Goal: Task Accomplishment & Management: Manage account settings

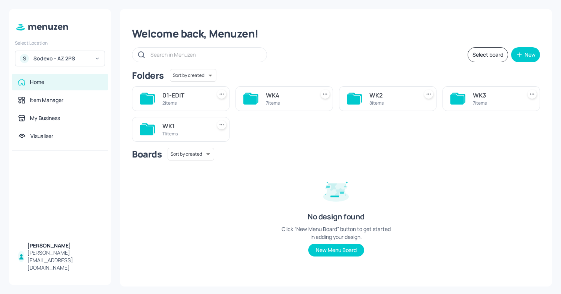
click at [60, 63] on div "S Sodexo - AZ 2PS" at bounding box center [60, 59] width 90 height 16
click at [393, 96] on div "WK2" at bounding box center [392, 95] width 46 height 9
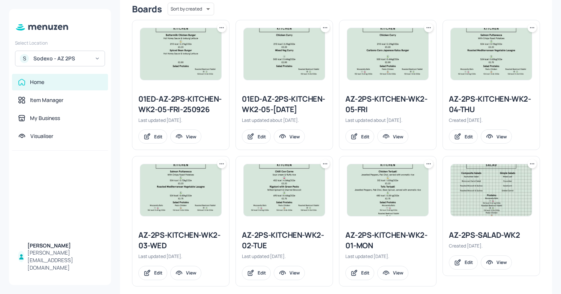
scroll to position [203, 0]
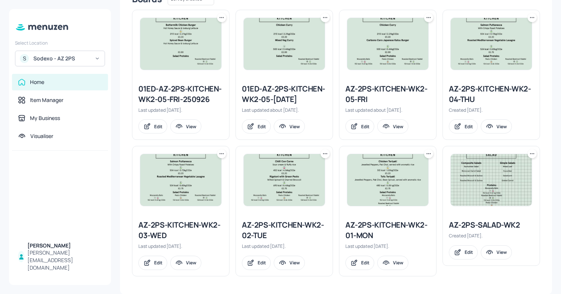
click at [191, 226] on div "AZ-2PS-KITCHEN-WK2-03-WED" at bounding box center [180, 230] width 85 height 21
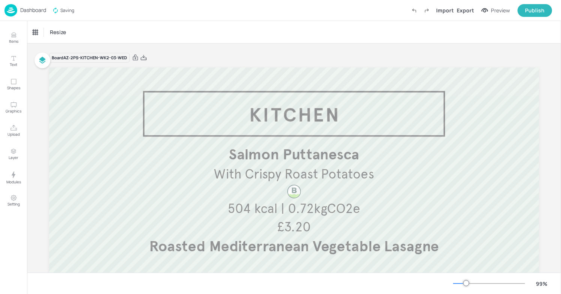
click at [21, 12] on p "Dashboard" at bounding box center [33, 9] width 26 height 5
click at [13, 15] on img at bounding box center [10, 10] width 13 height 12
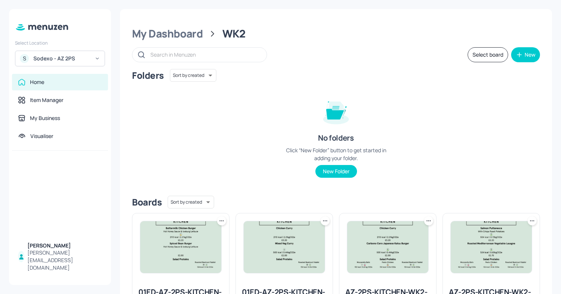
click at [89, 65] on div "S Sodexo - AZ 2PS" at bounding box center [60, 59] width 90 height 16
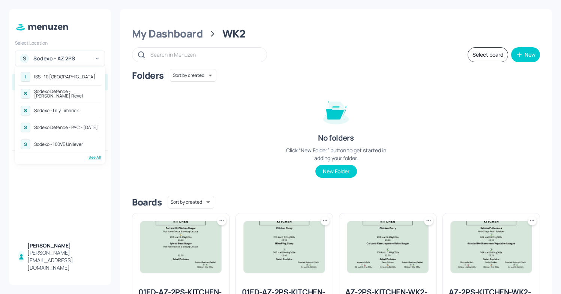
click at [73, 142] on div "Sodexo - 100VE Unilever" at bounding box center [58, 144] width 49 height 4
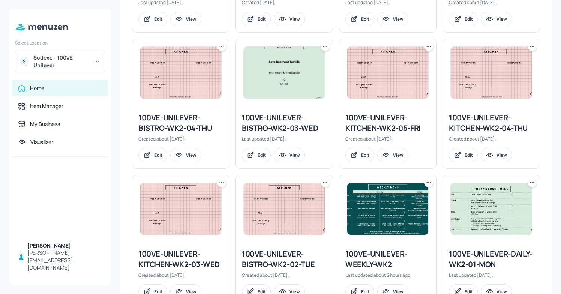
scroll to position [394, 0]
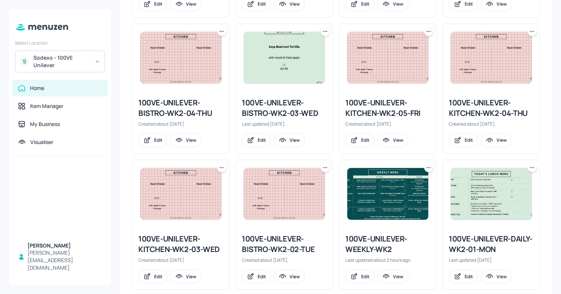
click at [175, 241] on div "100VE-UNILEVER-KITCHEN-WK2-03-WED" at bounding box center [180, 244] width 85 height 21
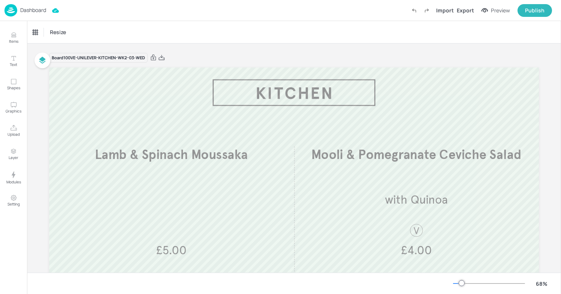
click at [23, 11] on p "Dashboard" at bounding box center [33, 9] width 26 height 5
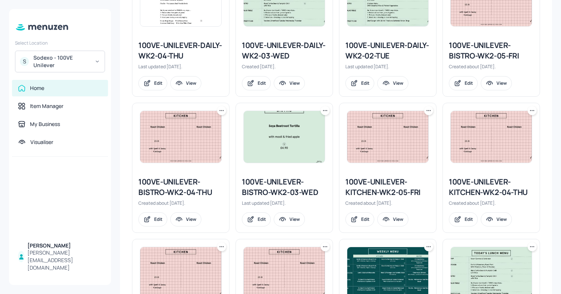
scroll to position [318, 0]
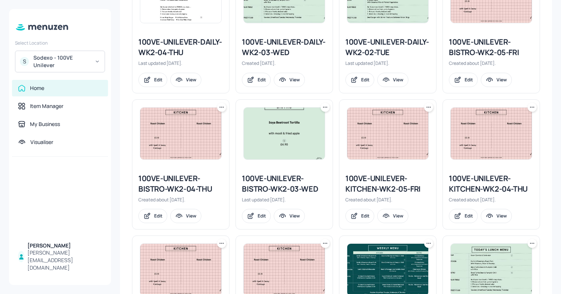
click at [306, 180] on div "100VE-UNILEVER-BISTRO-WK2-03-WED" at bounding box center [284, 183] width 85 height 21
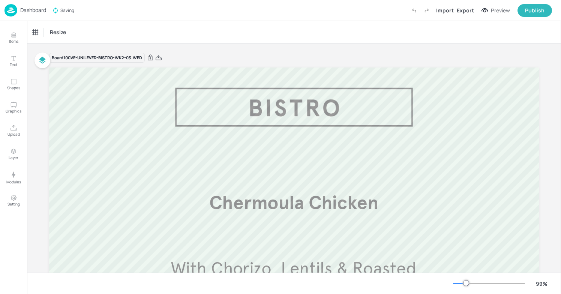
click at [25, 10] on p "Dashboard" at bounding box center [33, 9] width 26 height 5
click at [36, 10] on p "Dashboard" at bounding box center [33, 9] width 26 height 5
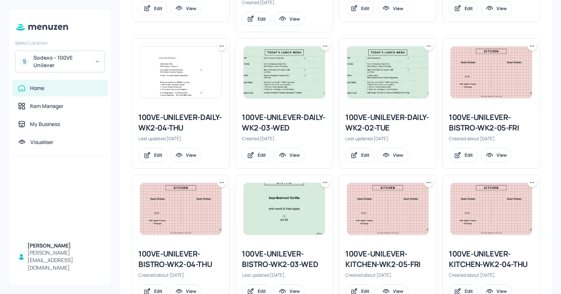
scroll to position [260, 0]
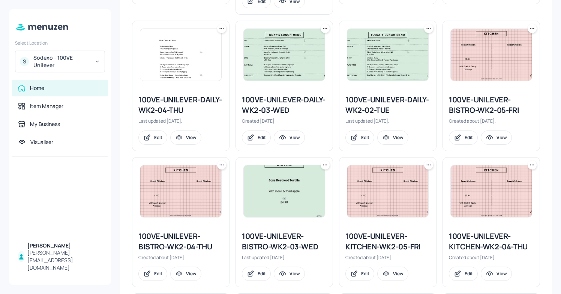
click at [267, 106] on div "100VE-UNILEVER-DAILY-WK2-03-WED" at bounding box center [284, 104] width 85 height 21
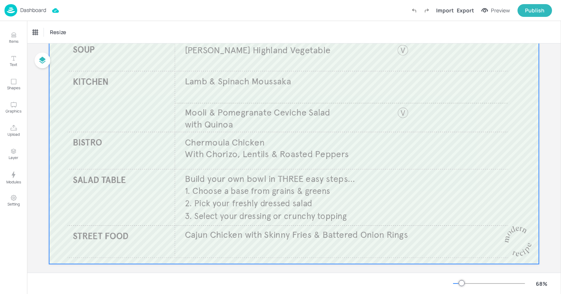
scroll to position [89, 0]
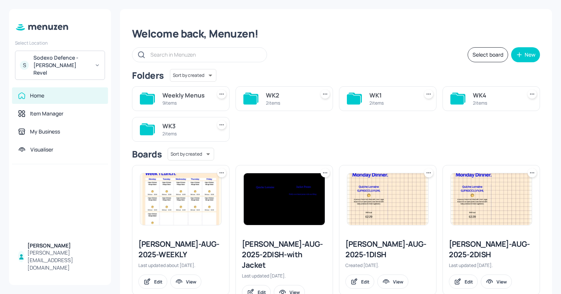
click at [88, 63] on div "Sodexo Defence - Newbold Revel" at bounding box center [61, 65] width 57 height 22
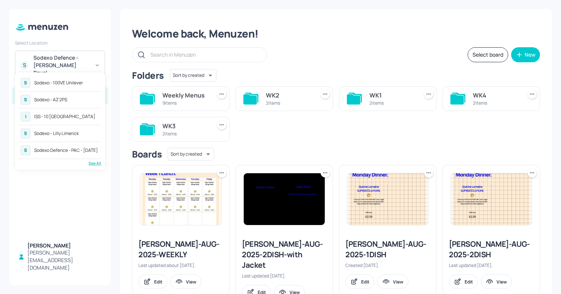
click at [70, 92] on div "S Sodexo - 100VE Unilever S Sodexo - AZ 2PS I ISS - 10 South Collonade S Sodexo…" at bounding box center [60, 121] width 82 height 90
click at [61, 97] on div "Sodexo - AZ 2PS" at bounding box center [50, 99] width 33 height 4
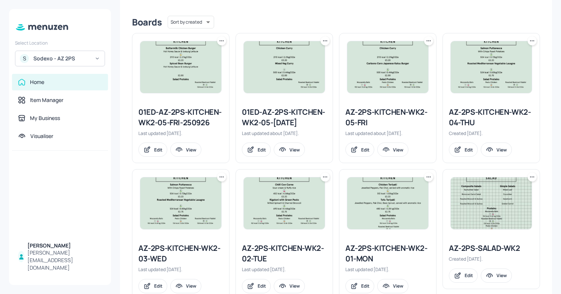
scroll to position [203, 0]
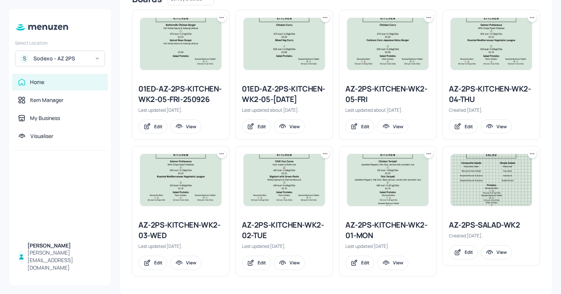
click at [393, 219] on div "AZ-2PS-KITCHEN-WK2-01-MON Last updated [DATE]. Edit View" at bounding box center [387, 245] width 97 height 62
click at [361, 225] on div "AZ-2PS-KITCHEN-WK2-01-MON" at bounding box center [387, 230] width 85 height 21
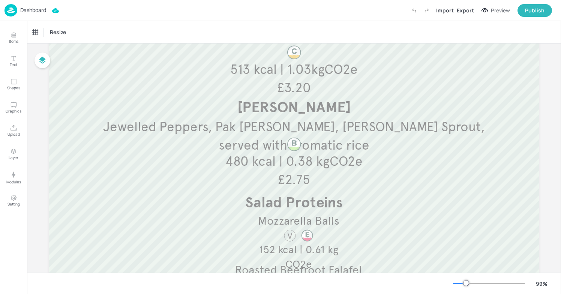
scroll to position [151, 0]
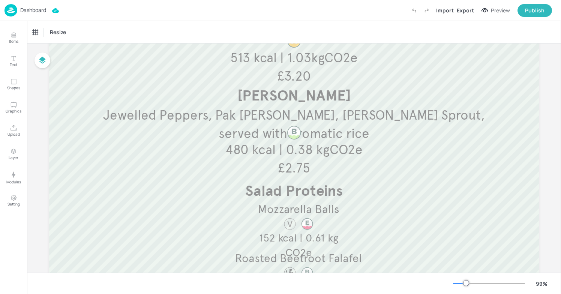
click at [291, 169] on span "£2.75" at bounding box center [294, 168] width 32 height 16
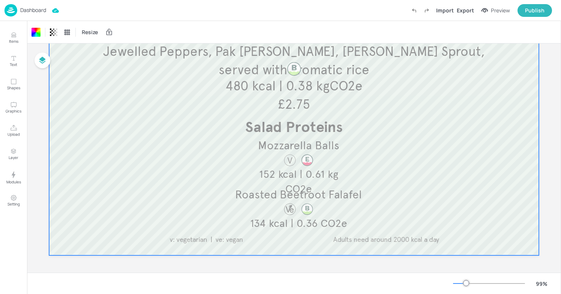
scroll to position [214, 0]
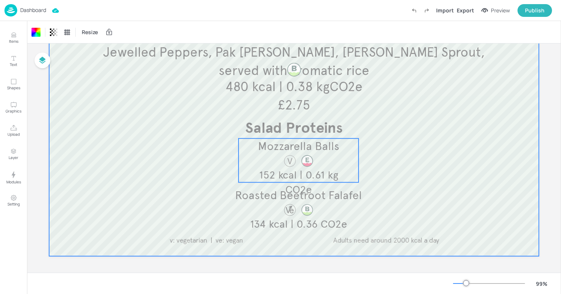
click at [281, 166] on div at bounding box center [298, 160] width 120 height 44
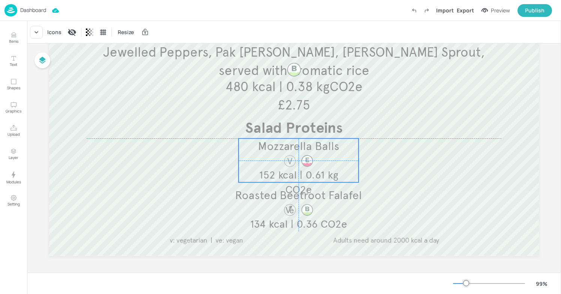
click at [249, 145] on div at bounding box center [298, 160] width 120 height 44
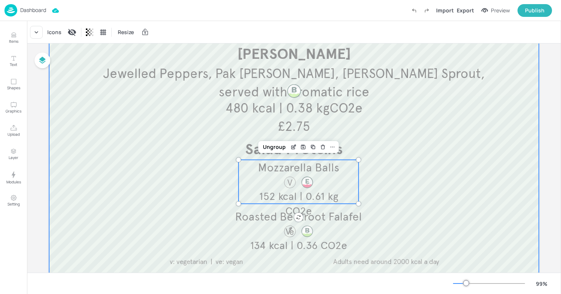
scroll to position [191, 0]
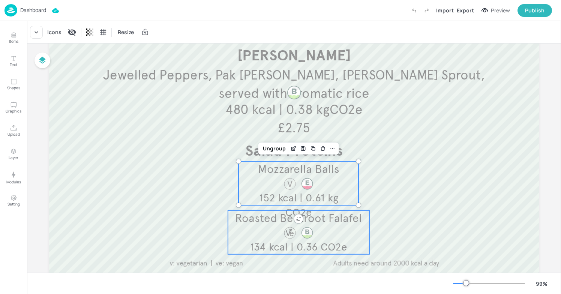
click at [244, 226] on div "Roasted Beetroot Falafel 134 kcal | 0.36 CO2e" at bounding box center [298, 232] width 141 height 44
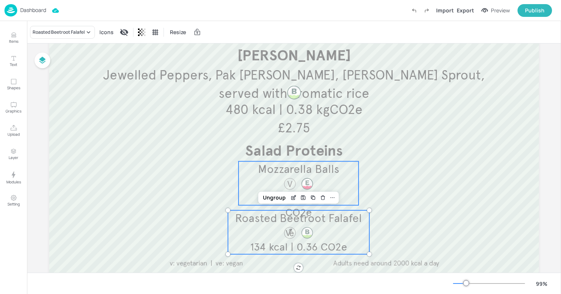
click at [243, 187] on div at bounding box center [298, 183] width 120 height 44
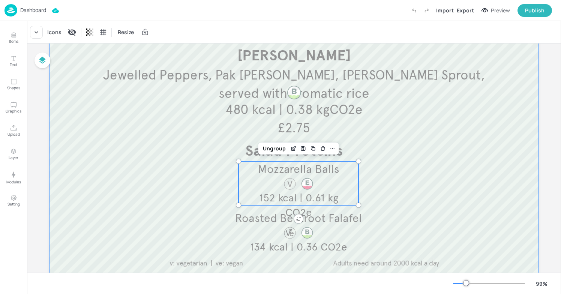
click at [201, 204] on div at bounding box center [294, 78] width 490 height 402
click at [270, 184] on div at bounding box center [298, 183] width 120 height 44
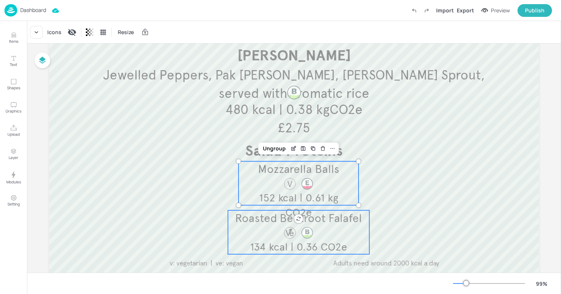
click at [274, 223] on span "Roasted Beetroot Falafel" at bounding box center [298, 218] width 127 height 14
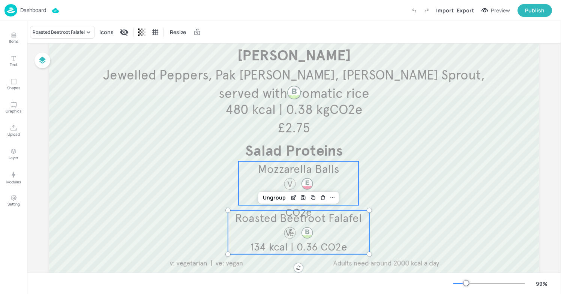
click at [266, 178] on div at bounding box center [298, 183] width 120 height 44
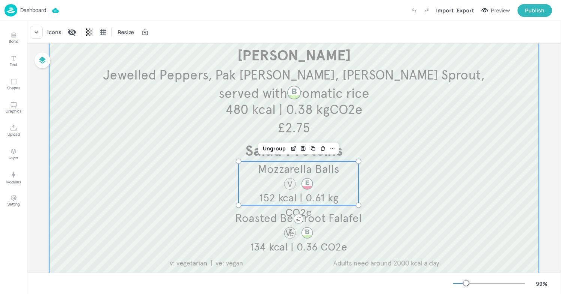
click at [202, 178] on div at bounding box center [294, 78] width 490 height 402
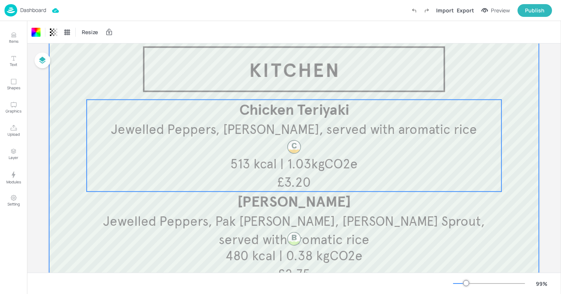
scroll to position [51, 0]
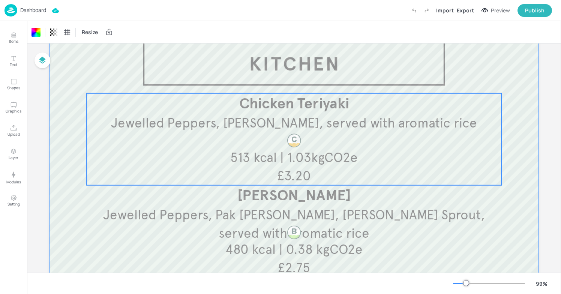
click at [368, 149] on p "513 kcal | 1.03kgCO2e" at bounding box center [294, 157] width 178 height 18
click at [502, 59] on div at bounding box center [294, 217] width 490 height 402
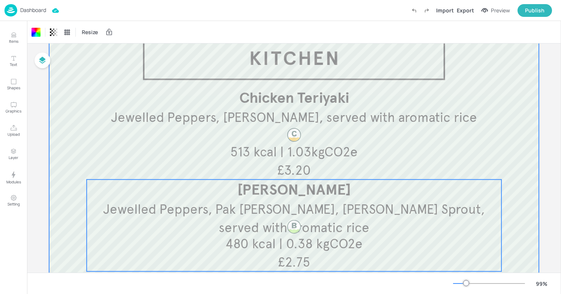
scroll to position [0, 0]
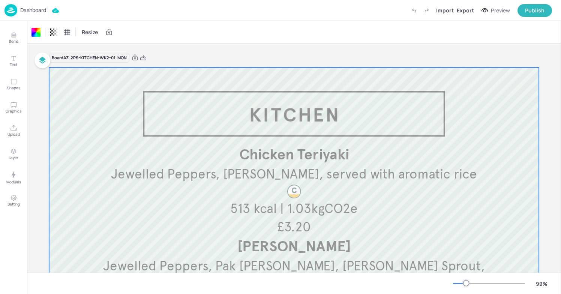
click at [515, 87] on div at bounding box center [294, 268] width 490 height 402
